Goal: Transaction & Acquisition: Purchase product/service

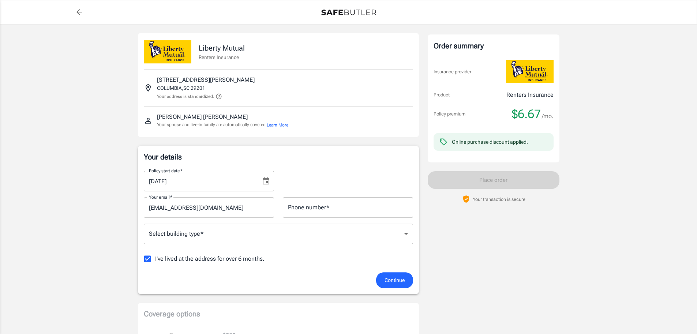
click at [270, 181] on icon "Choose date, selected date is Aug 24, 2025" at bounding box center [266, 180] width 9 height 9
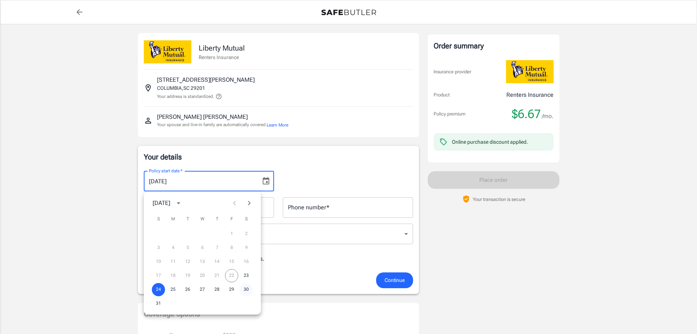
click at [247, 289] on button "30" at bounding box center [246, 289] width 13 height 13
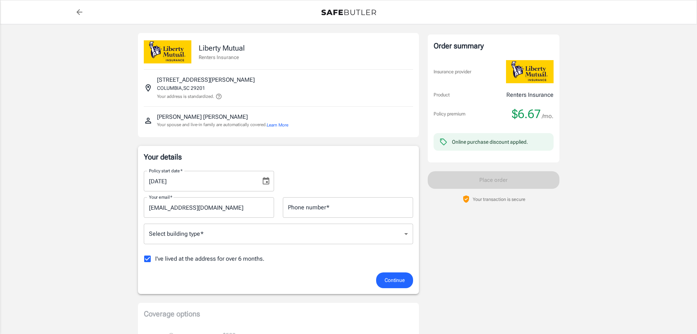
type input "[DATE]"
click at [338, 209] on input "Phone number   *" at bounding box center [348, 207] width 130 height 21
type input "9492827380"
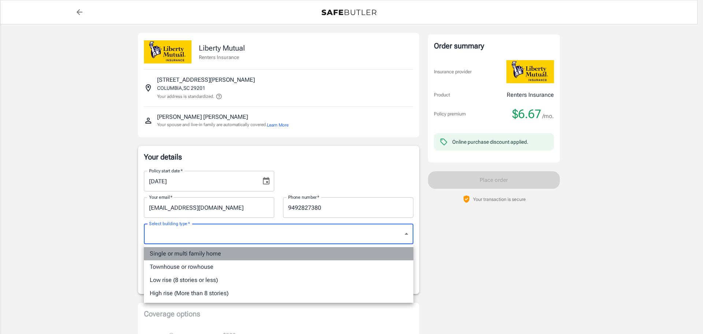
click at [217, 254] on li "Single or multi family home" at bounding box center [278, 253] width 269 height 13
type input "singlefamily"
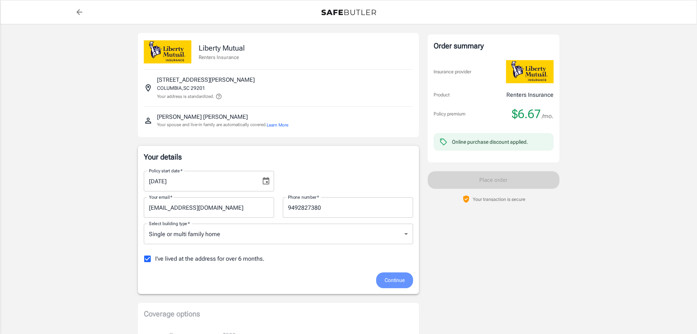
click at [390, 281] on span "Continue" at bounding box center [395, 279] width 20 height 9
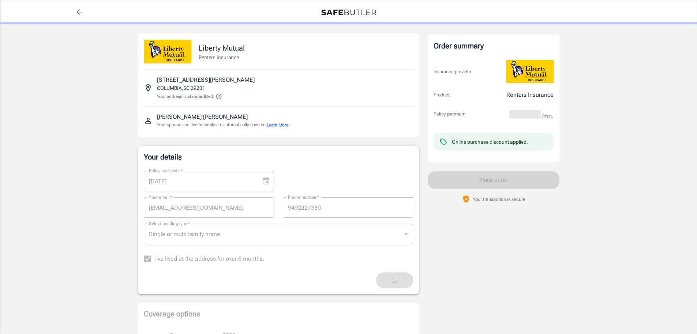
click at [147, 260] on label "I've lived at the address for over 6 months." at bounding box center [202, 258] width 125 height 15
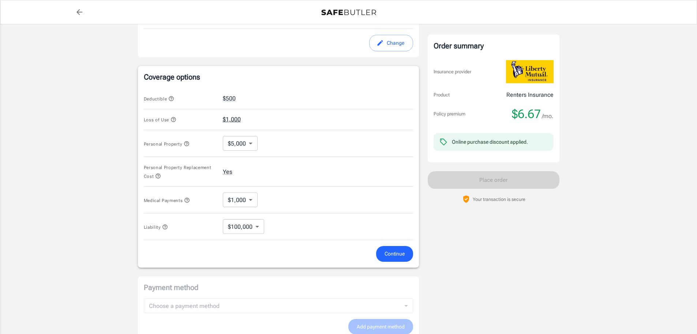
scroll to position [243, 0]
click at [173, 98] on icon "button" at bounding box center [171, 99] width 6 height 6
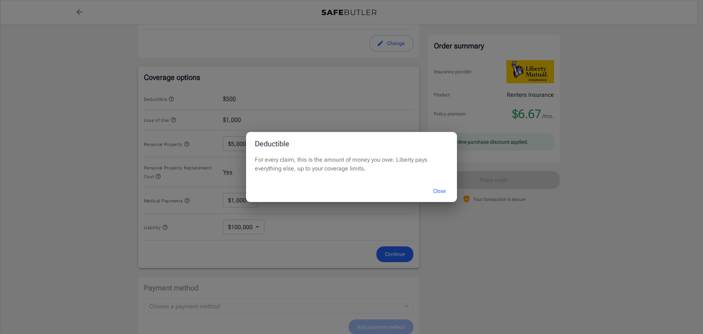
click at [444, 190] on button "Close" at bounding box center [439, 191] width 29 height 16
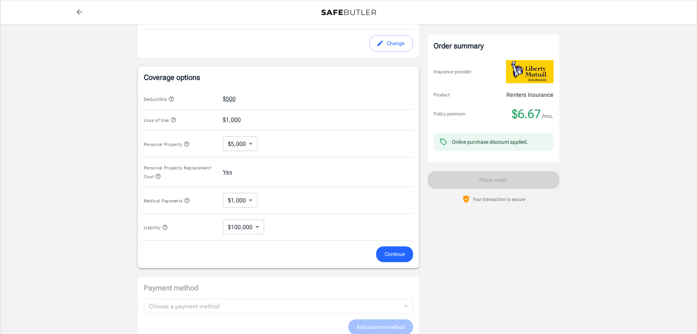
click at [232, 98] on button "$500" at bounding box center [229, 98] width 13 height 9
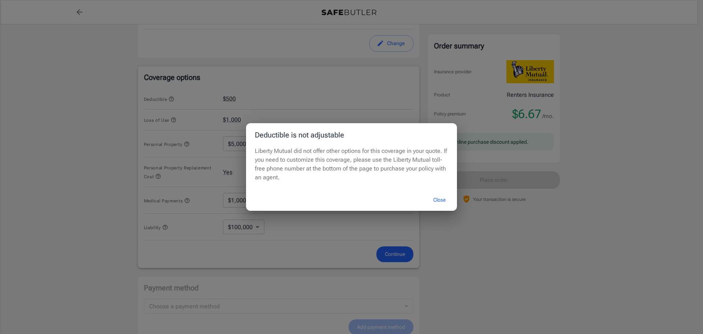
click at [443, 200] on button "Close" at bounding box center [439, 200] width 29 height 16
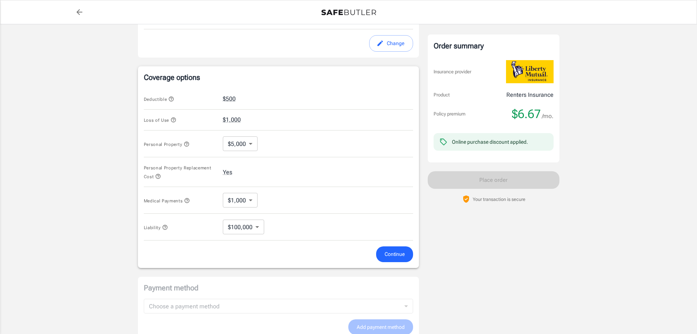
click at [393, 255] on span "Continue" at bounding box center [395, 253] width 20 height 9
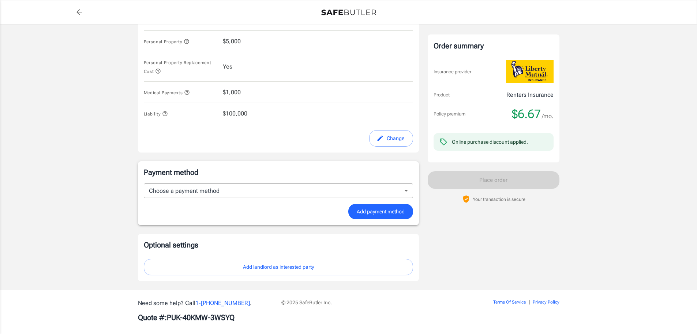
scroll to position [350, 0]
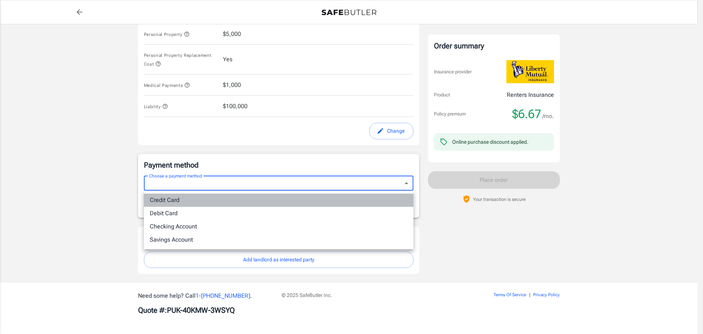
click at [166, 200] on li "Credit Card" at bounding box center [278, 199] width 269 height 13
type input "credit"
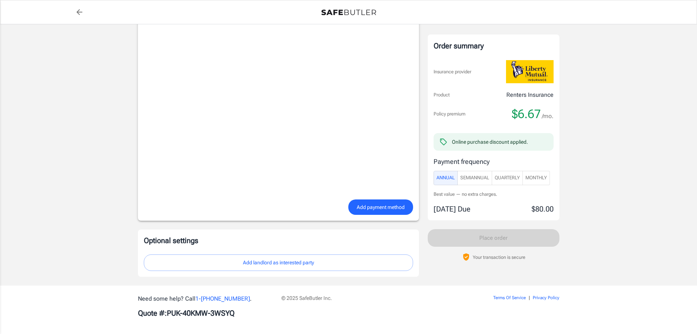
scroll to position [533, 0]
click at [533, 178] on span "Monthly" at bounding box center [537, 178] width 22 height 8
click at [536, 193] on span "Learn more" at bounding box center [531, 193] width 23 height 5
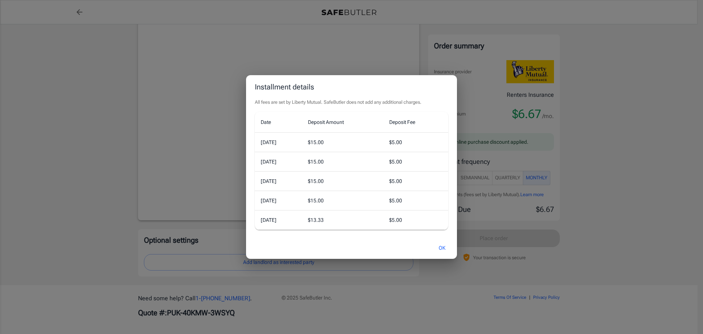
click at [442, 248] on button "OK" at bounding box center [442, 248] width 24 height 16
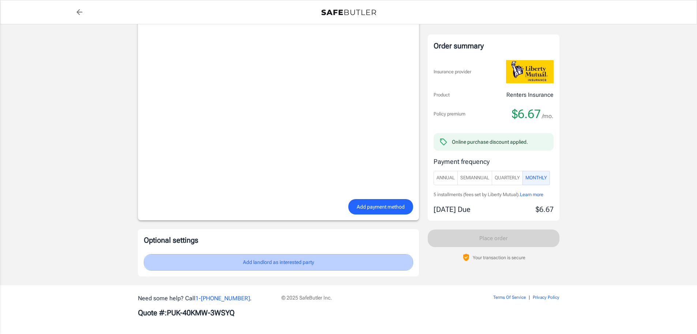
click at [302, 263] on button "Add landlord as interested party" at bounding box center [278, 262] width 269 height 16
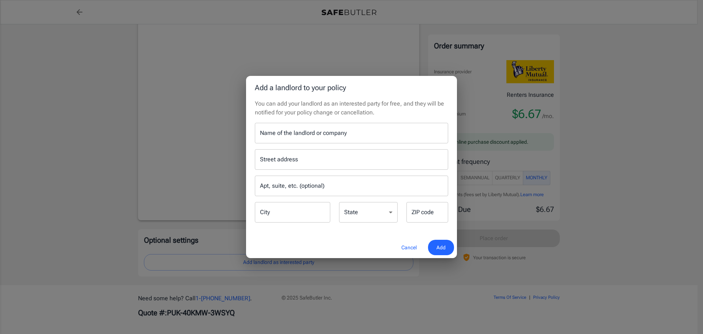
click at [300, 135] on input "Name of the landlord or company" at bounding box center [351, 133] width 193 height 21
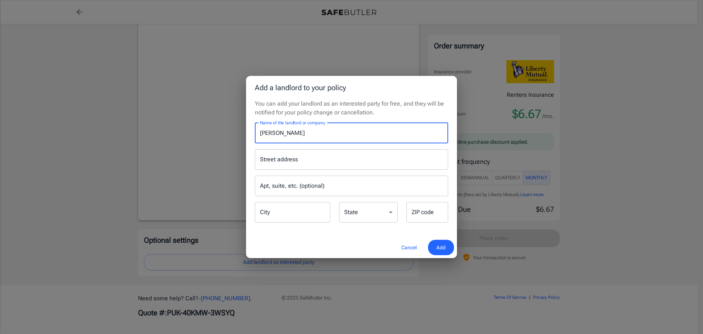
type input "[PERSON_NAME]"
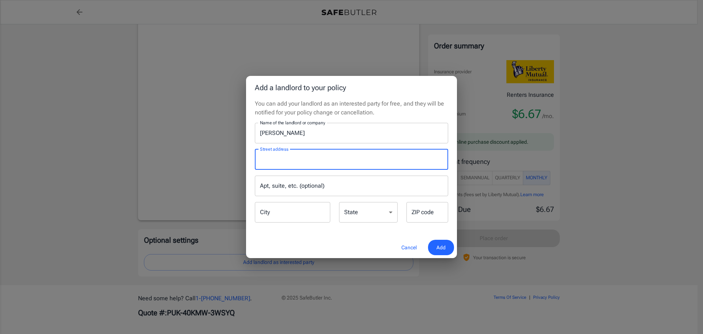
click at [334, 160] on input "Street address" at bounding box center [351, 159] width 187 height 14
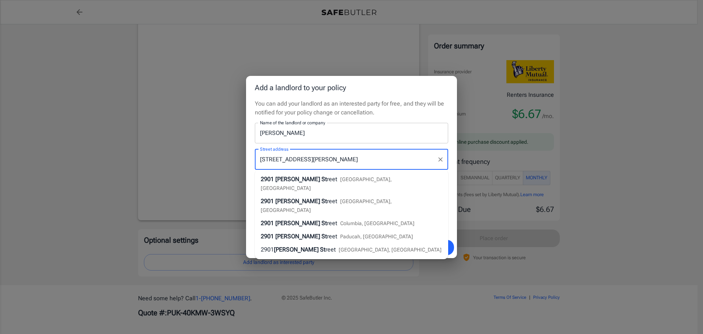
click at [340, 220] on span "Columbia, [GEOGRAPHIC_DATA]" at bounding box center [377, 223] width 74 height 6
type input "[STREET_ADDRESS][PERSON_NAME]"
type input "Columbia"
select select "SC"
type input "29201"
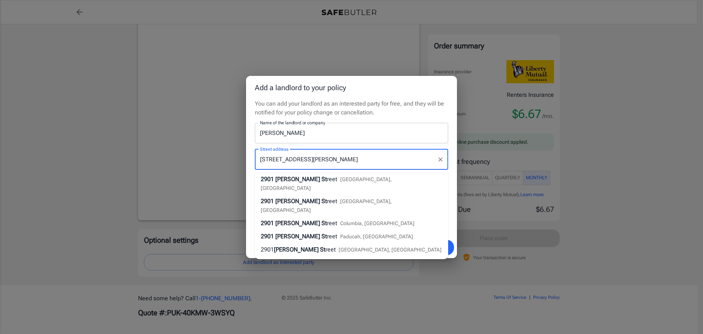
type input "[STREET_ADDRESS][PERSON_NAME]"
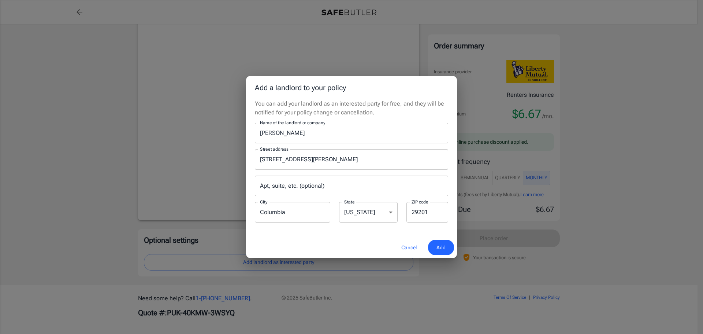
drag, startPoint x: 446, startPoint y: 249, endPoint x: 405, endPoint y: 247, distance: 41.0
click at [443, 249] on button "Add" at bounding box center [441, 247] width 26 height 16
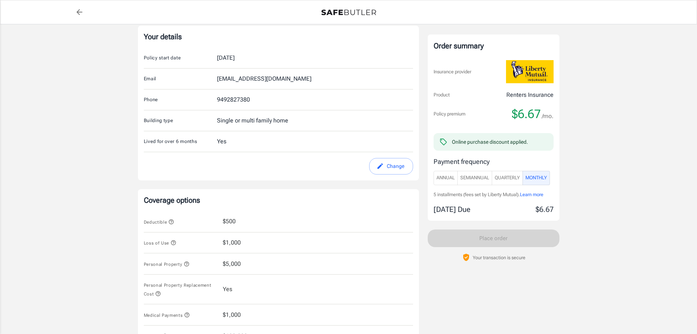
scroll to position [83, 0]
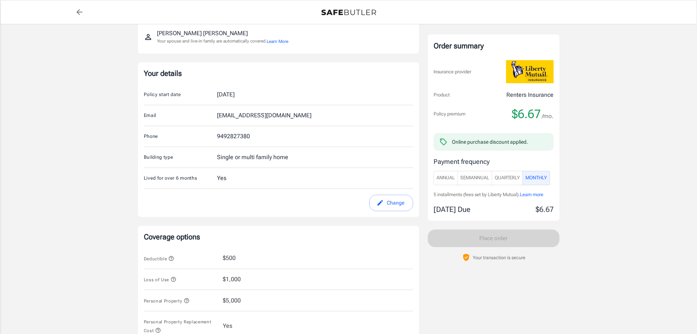
click at [234, 159] on div "Single or multi family home" at bounding box center [252, 157] width 71 height 9
click at [394, 203] on button "Change" at bounding box center [391, 202] width 44 height 16
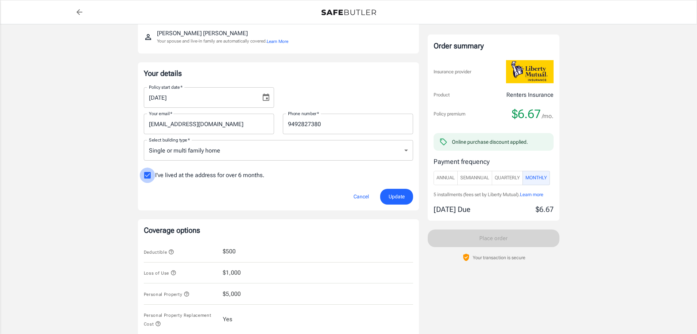
click at [149, 176] on input "I've lived at the address for over 6 months." at bounding box center [147, 174] width 15 height 15
checkbox input "false"
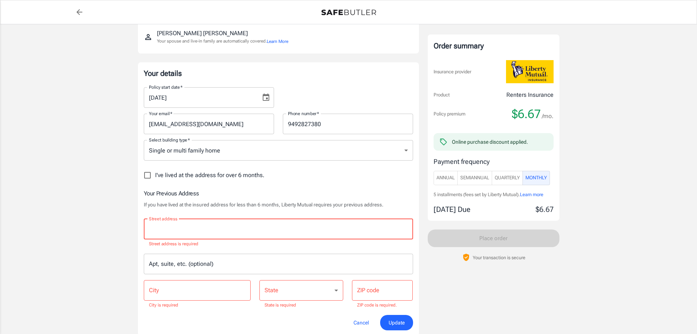
click at [236, 227] on input "Street address" at bounding box center [278, 229] width 263 height 14
type input "[STREET_ADDRESS]"
type input "None"
type input "Laguna Niguel"
type input "92677"
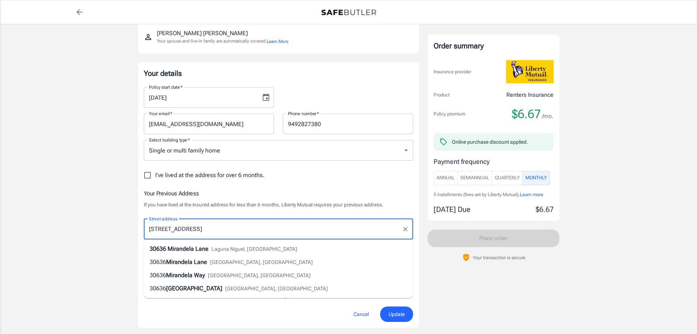
drag, startPoint x: 197, startPoint y: 247, endPoint x: 74, endPoint y: 217, distance: 126.5
click at [190, 245] on span "Mirandela Lane" at bounding box center [188, 248] width 41 height 7
type input "[STREET_ADDRESS]"
select select "CA"
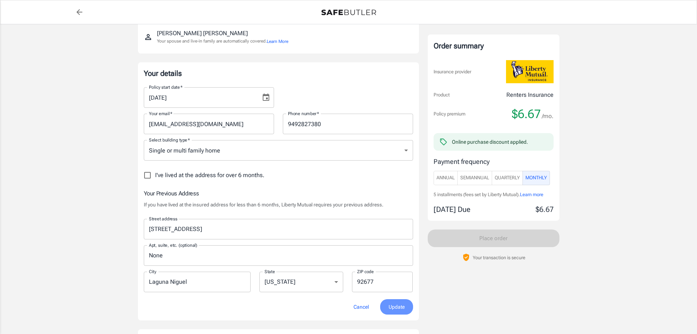
click at [406, 307] on button "Update" at bounding box center [396, 307] width 33 height 16
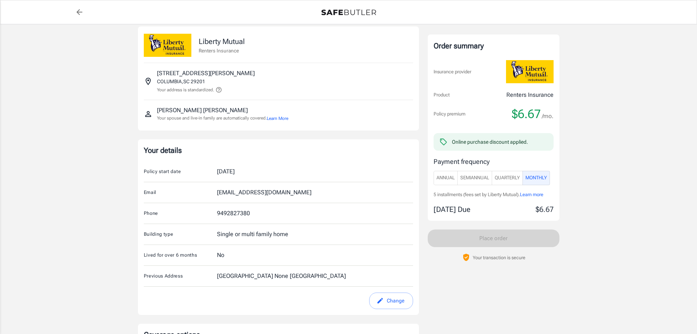
scroll to position [0, 0]
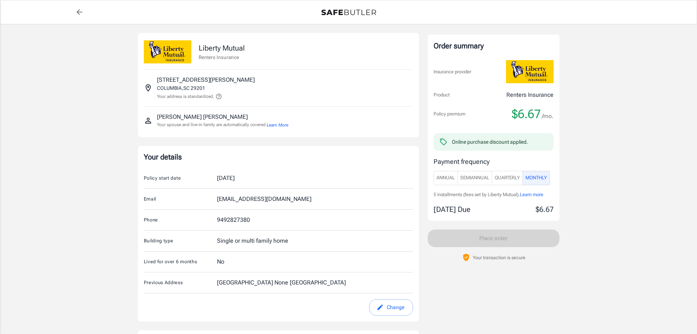
click at [222, 94] on icon at bounding box center [219, 96] width 7 height 7
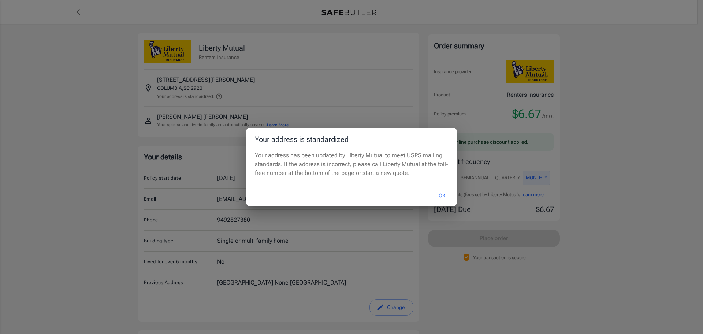
click at [442, 195] on button "OK" at bounding box center [442, 195] width 24 height 16
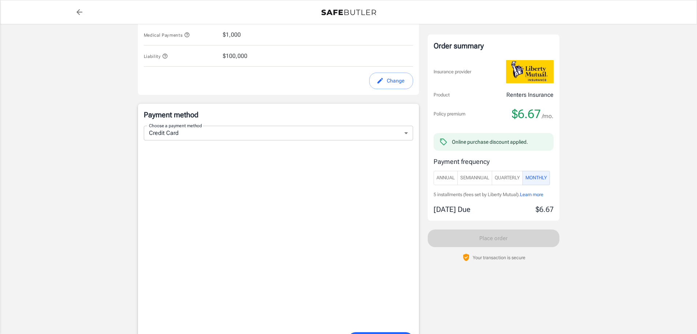
scroll to position [403, 0]
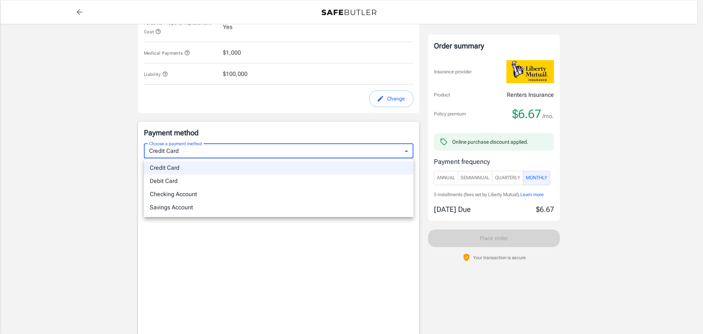
click at [192, 150] on body "Policy premium $ 6.67 /mo Liberty Mutual Renters Insurance [STREET_ADDRESS][PER…" at bounding box center [351, 72] width 703 height 950
drag, startPoint x: 167, startPoint y: 166, endPoint x: 204, endPoint y: 176, distance: 38.5
click at [168, 166] on li "Credit Card" at bounding box center [278, 167] width 269 height 13
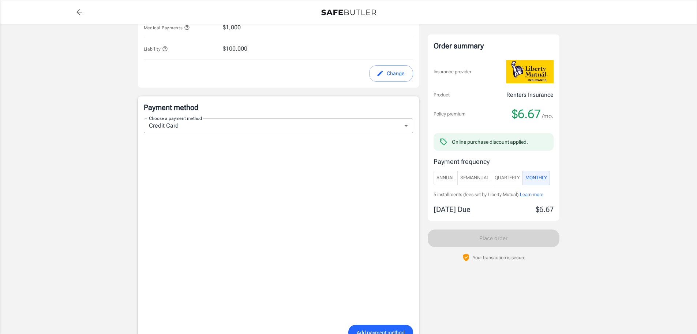
scroll to position [476, 0]
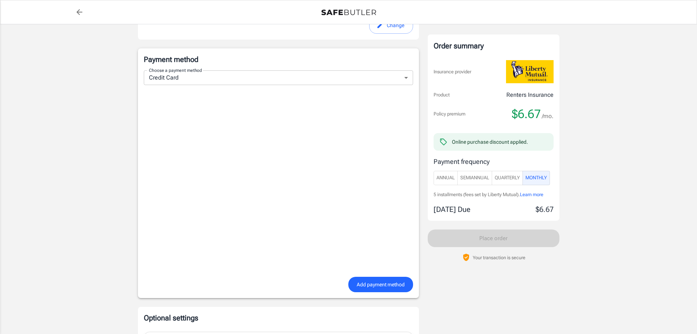
click at [380, 285] on span "Add payment method" at bounding box center [381, 284] width 48 height 9
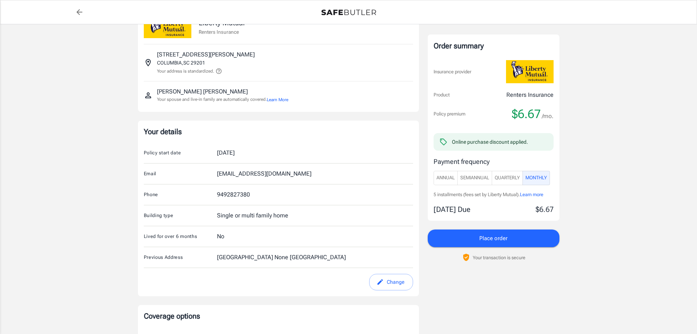
scroll to position [73, 0]
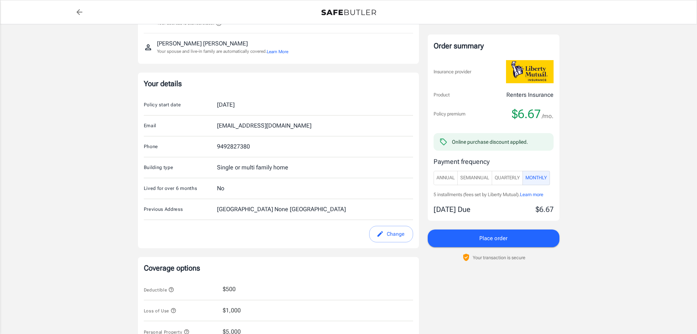
click at [531, 194] on span "Learn more" at bounding box center [531, 193] width 23 height 5
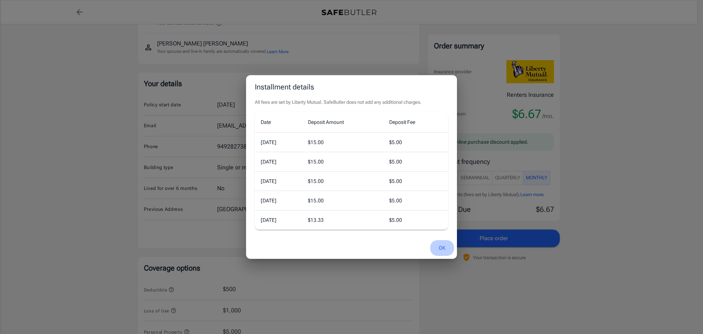
click at [438, 246] on button "OK" at bounding box center [442, 248] width 24 height 16
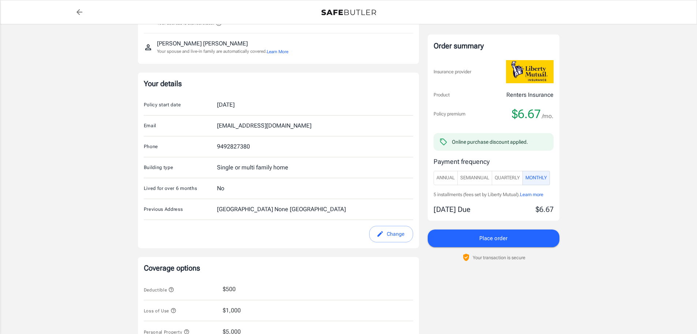
click at [536, 194] on span "Learn more" at bounding box center [531, 193] width 23 height 5
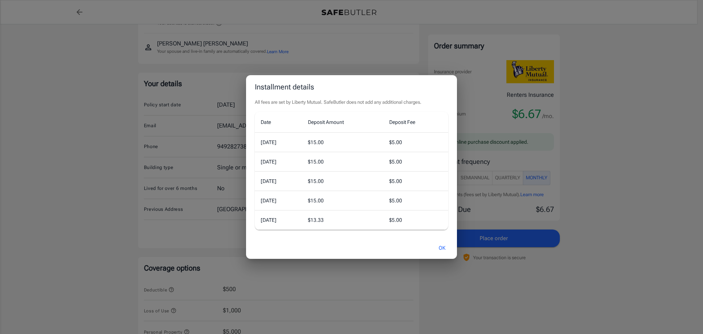
click at [626, 204] on div "Installment details All fees are set by Liberty Mutual. SafeButler does not add…" at bounding box center [351, 167] width 703 height 334
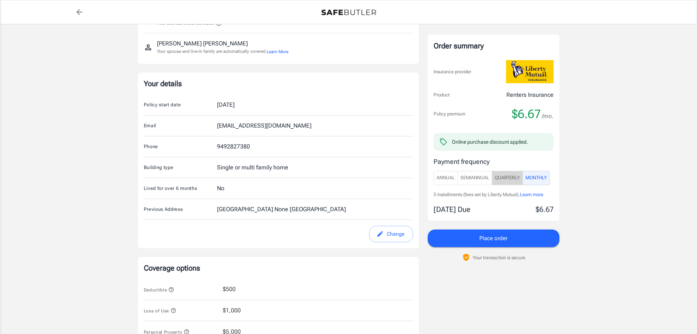
click at [517, 179] on span "Quarterly" at bounding box center [507, 178] width 25 height 8
click at [532, 194] on span "Learn more" at bounding box center [531, 193] width 23 height 5
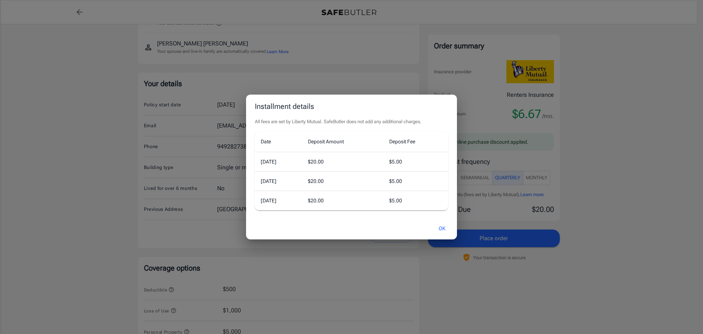
click at [593, 198] on div "Installment details All fees are set by Liberty Mutual. SafeButler does not add…" at bounding box center [351, 167] width 703 height 334
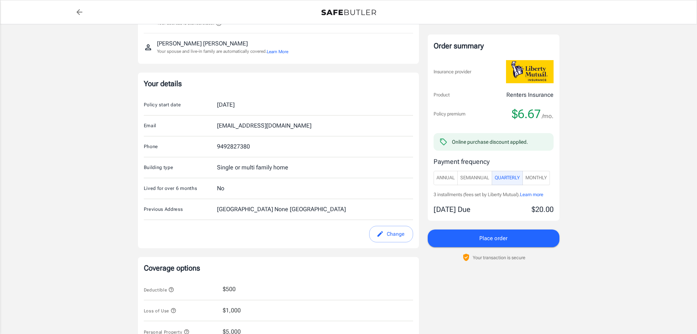
drag, startPoint x: 477, startPoint y: 178, endPoint x: 487, endPoint y: 179, distance: 9.6
click at [480, 178] on span "SemiAnnual" at bounding box center [475, 178] width 29 height 8
click at [536, 194] on span "Learn more" at bounding box center [533, 193] width 23 height 5
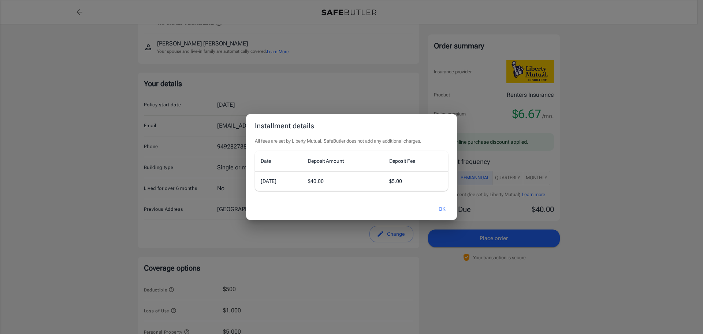
click at [609, 206] on div "Installment details All fees are set by Liberty Mutual. SafeButler does not add…" at bounding box center [351, 167] width 703 height 334
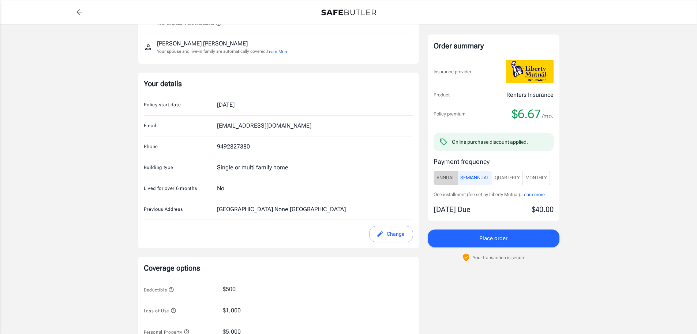
click at [448, 175] on span "Annual" at bounding box center [446, 178] width 18 height 8
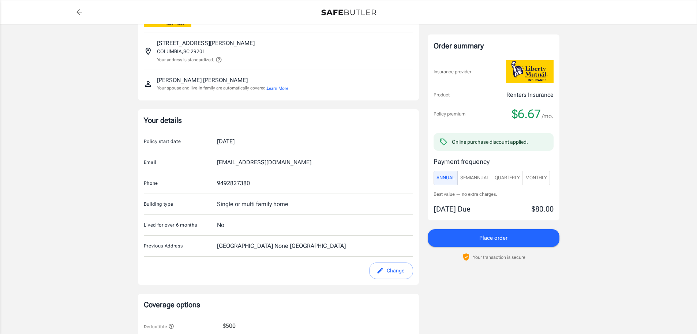
scroll to position [0, 0]
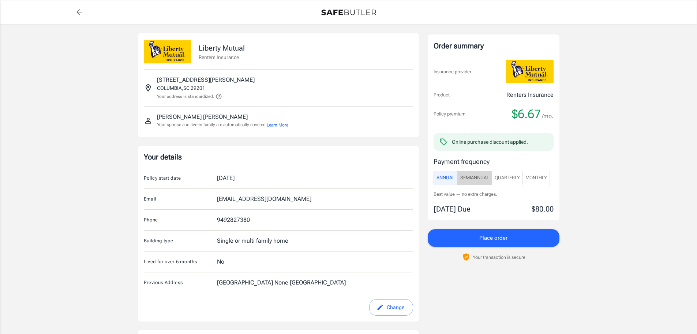
click at [475, 178] on span "SemiAnnual" at bounding box center [475, 178] width 29 height 8
drag, startPoint x: 502, startPoint y: 178, endPoint x: 584, endPoint y: 175, distance: 82.1
click at [505, 177] on span "Quarterly" at bounding box center [507, 178] width 25 height 8
click at [544, 175] on span "Monthly" at bounding box center [537, 178] width 22 height 8
click at [544, 195] on span "Learn more" at bounding box center [531, 193] width 23 height 5
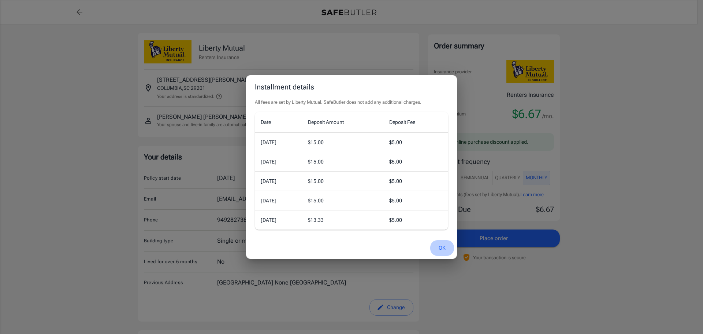
click at [439, 251] on button "OK" at bounding box center [442, 248] width 24 height 16
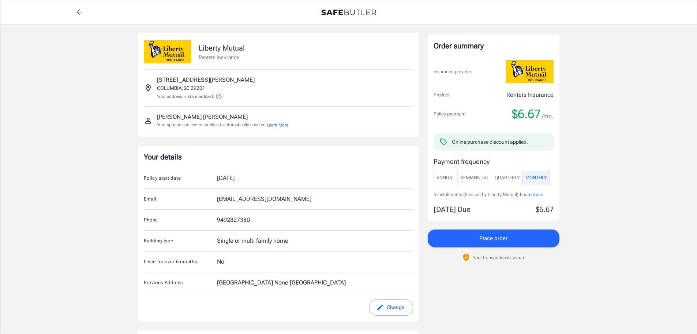
click at [507, 180] on span "Quarterly" at bounding box center [507, 178] width 25 height 8
click at [496, 239] on span "Place order" at bounding box center [494, 238] width 28 height 10
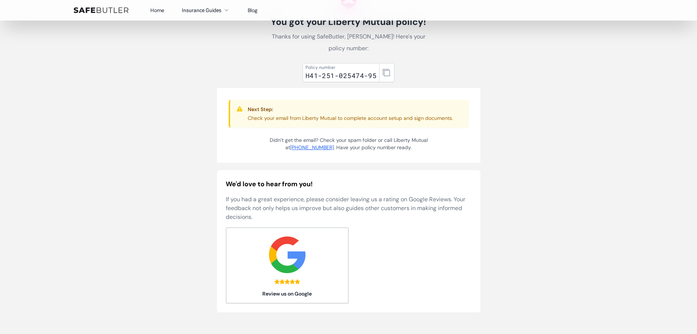
scroll to position [37, 0]
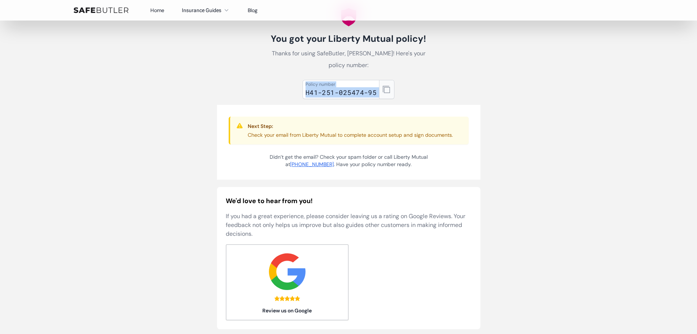
drag, startPoint x: 307, startPoint y: 85, endPoint x: 381, endPoint y: 93, distance: 74.8
click at [381, 93] on div "Policy number H41-251-025474-95" at bounding box center [349, 89] width 92 height 19
copy div "Policy number H41-251-025474-95"
click at [562, 71] on body "Home Insurance Guides Renters Insurance Blog" at bounding box center [348, 246] width 697 height 566
